Goal: Find specific page/section: Find specific page/section

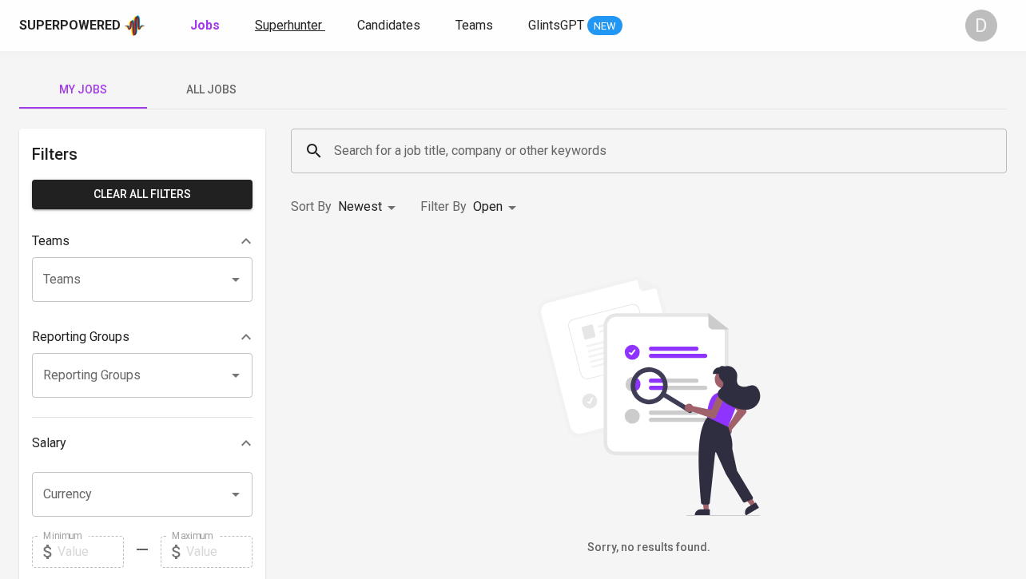
click at [294, 22] on span "Superhunter" at bounding box center [288, 25] width 67 height 15
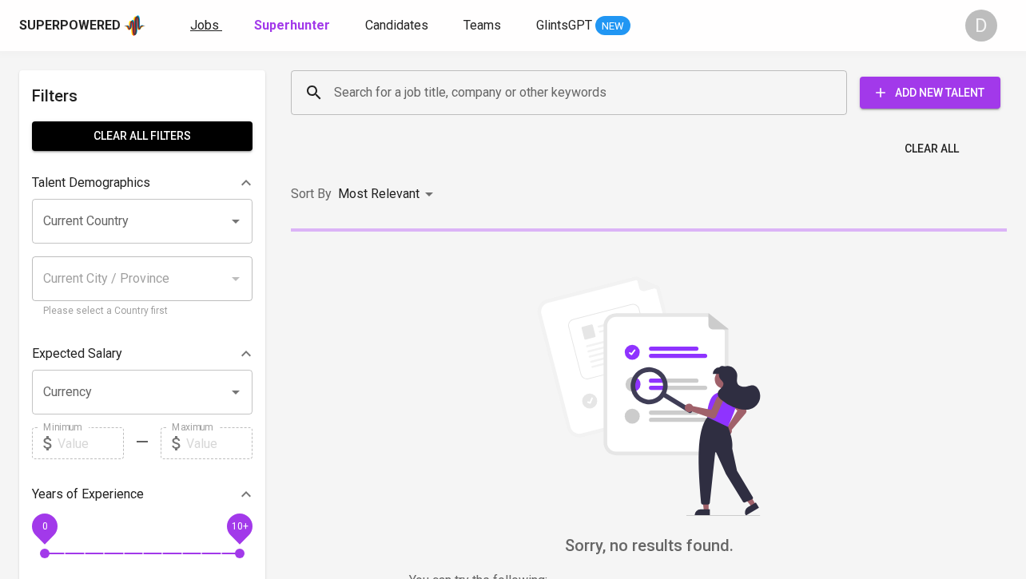
click at [205, 30] on span "Jobs" at bounding box center [204, 25] width 29 height 15
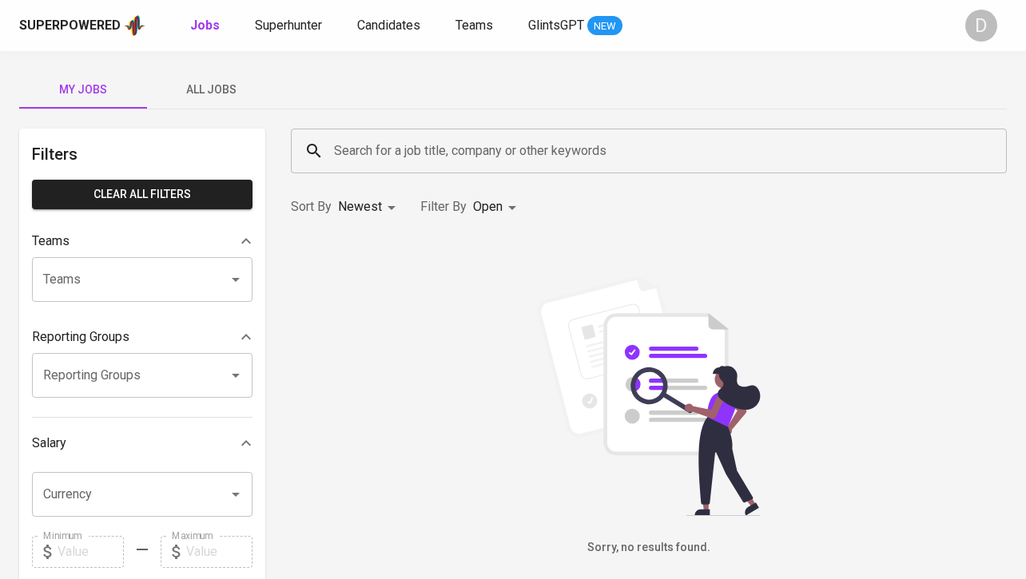
click at [396, 163] on input "Search for a job title, company or other keywords" at bounding box center [653, 151] width 646 height 30
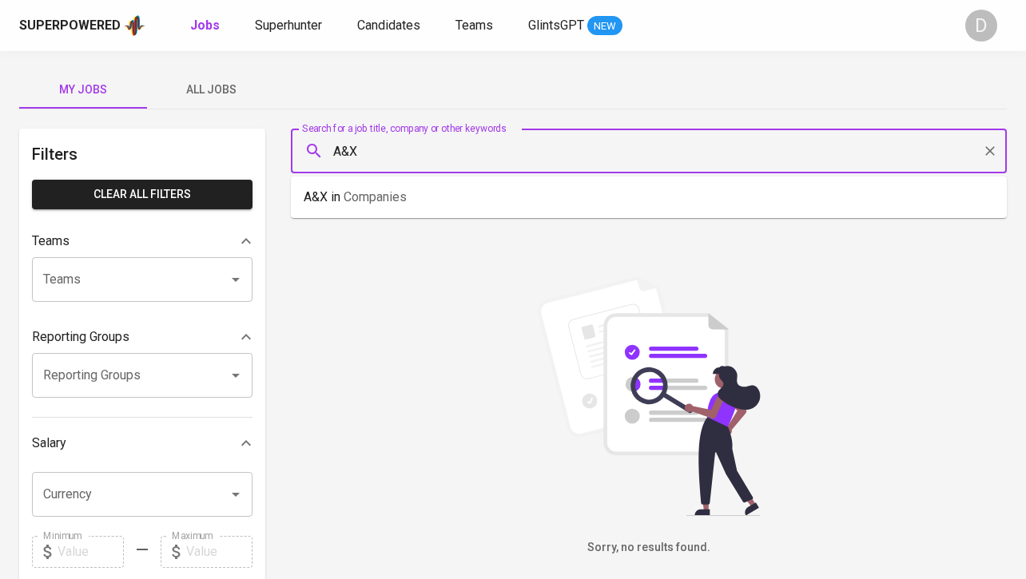
type input "A&X"
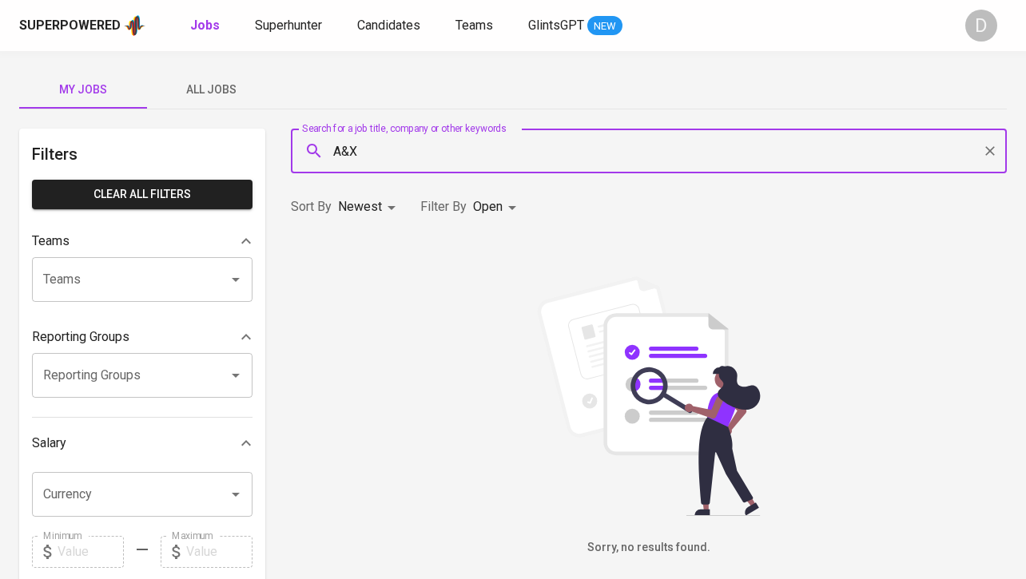
click at [383, 149] on input "A&X" at bounding box center [653, 151] width 646 height 30
click at [379, 194] on span "Companies" at bounding box center [375, 196] width 63 height 15
click at [221, 95] on span "All Jobs" at bounding box center [211, 90] width 109 height 20
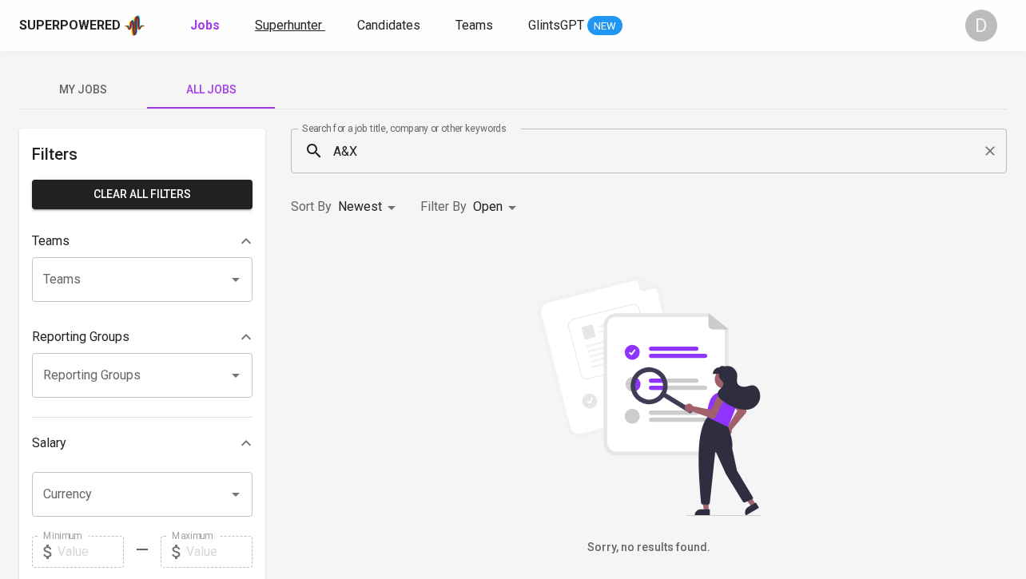
click at [289, 26] on span "Superhunter" at bounding box center [288, 25] width 67 height 15
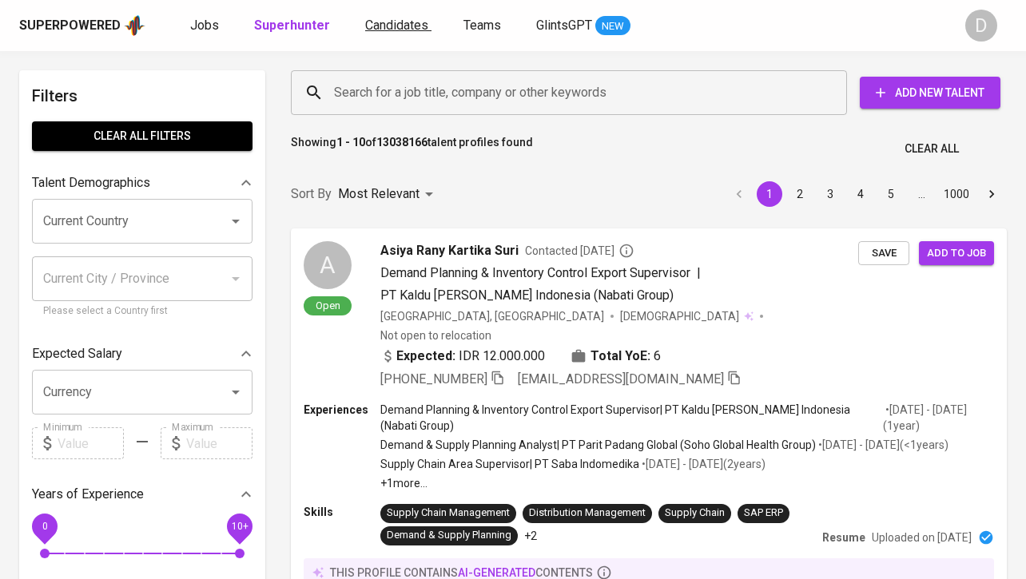
click at [379, 22] on span "Candidates" at bounding box center [396, 25] width 63 height 15
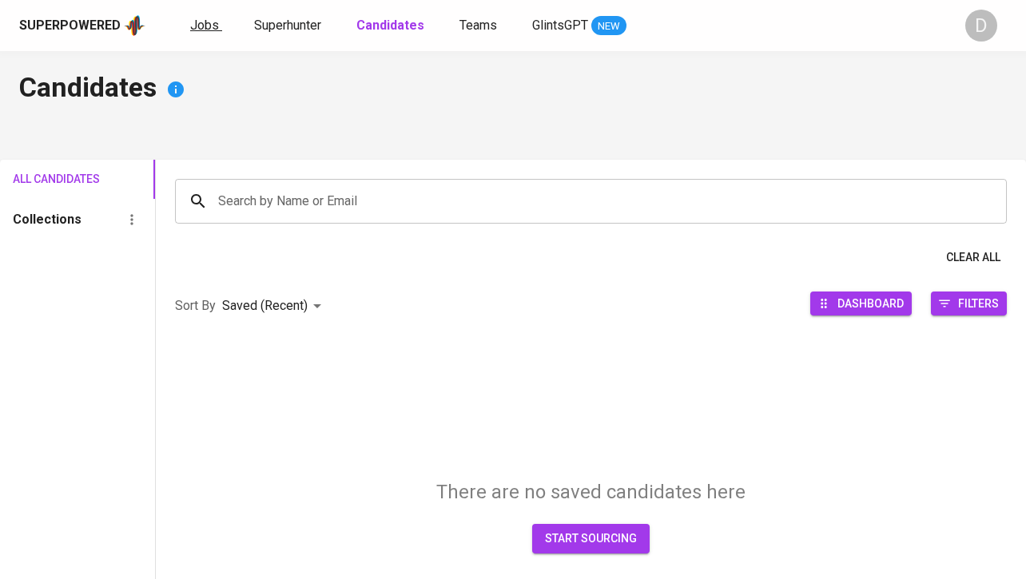
click at [207, 23] on span "Jobs" at bounding box center [204, 25] width 29 height 15
